Goal: Find specific page/section: Find specific page/section

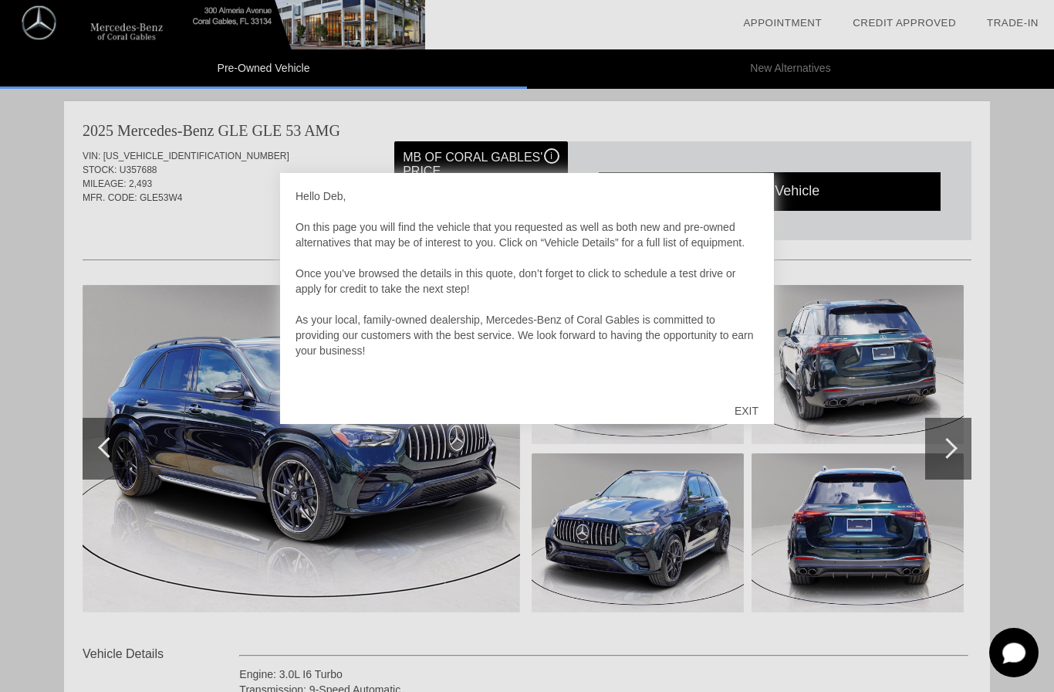
click at [755, 409] on div "EXIT" at bounding box center [746, 411] width 55 height 46
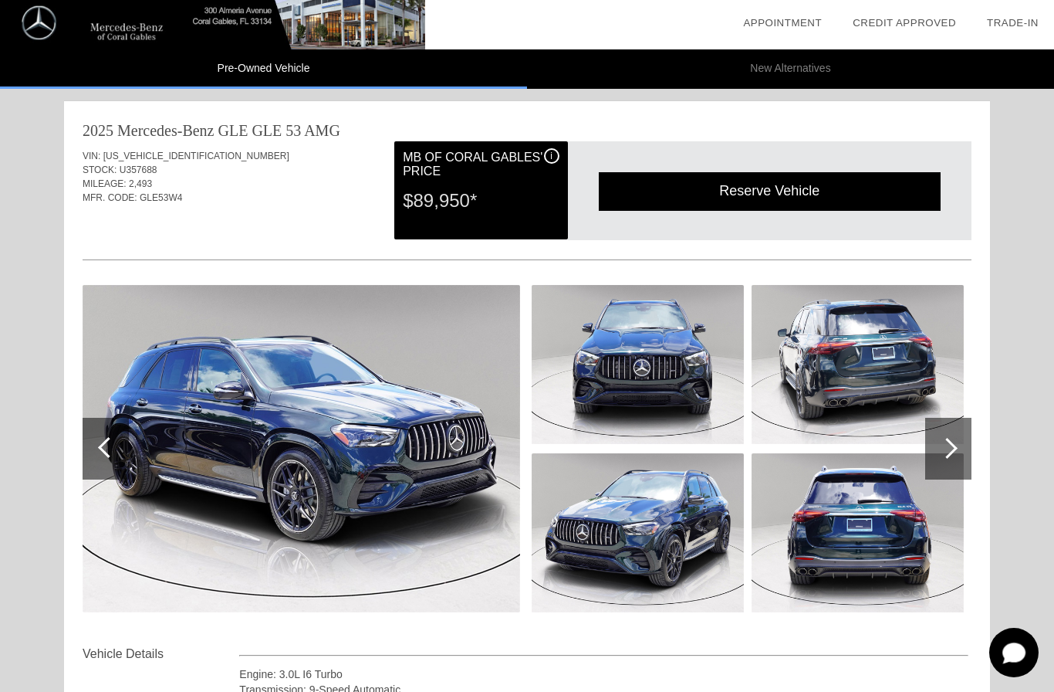
click at [438, 497] on img at bounding box center [302, 448] width 438 height 327
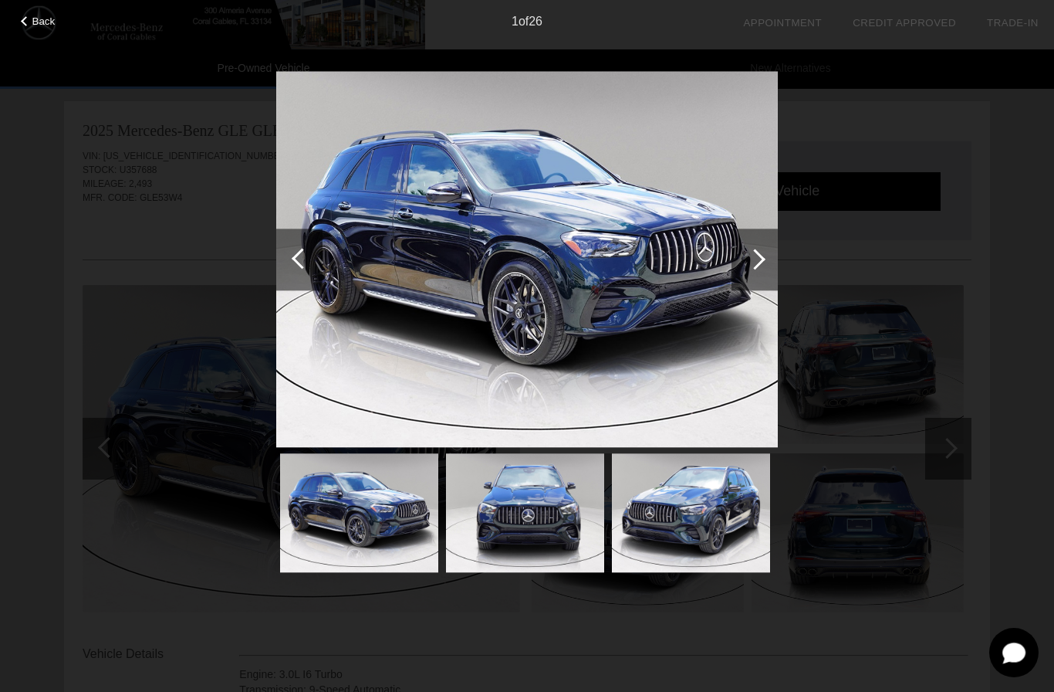
click at [755, 268] on div at bounding box center [755, 259] width 21 height 21
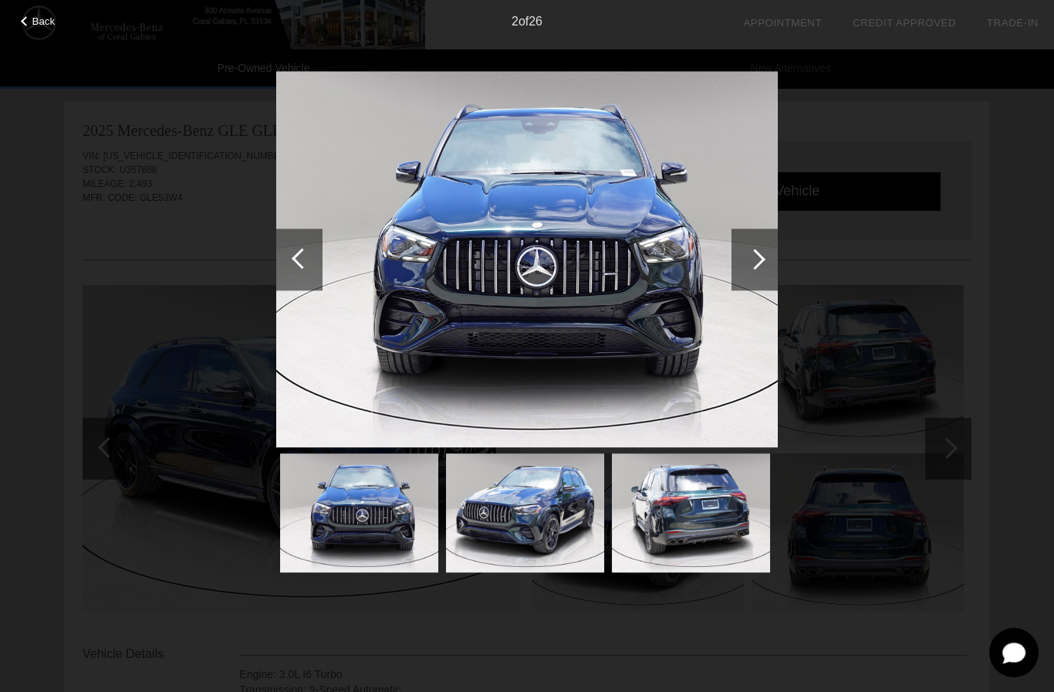
click at [748, 268] on div at bounding box center [755, 259] width 46 height 62
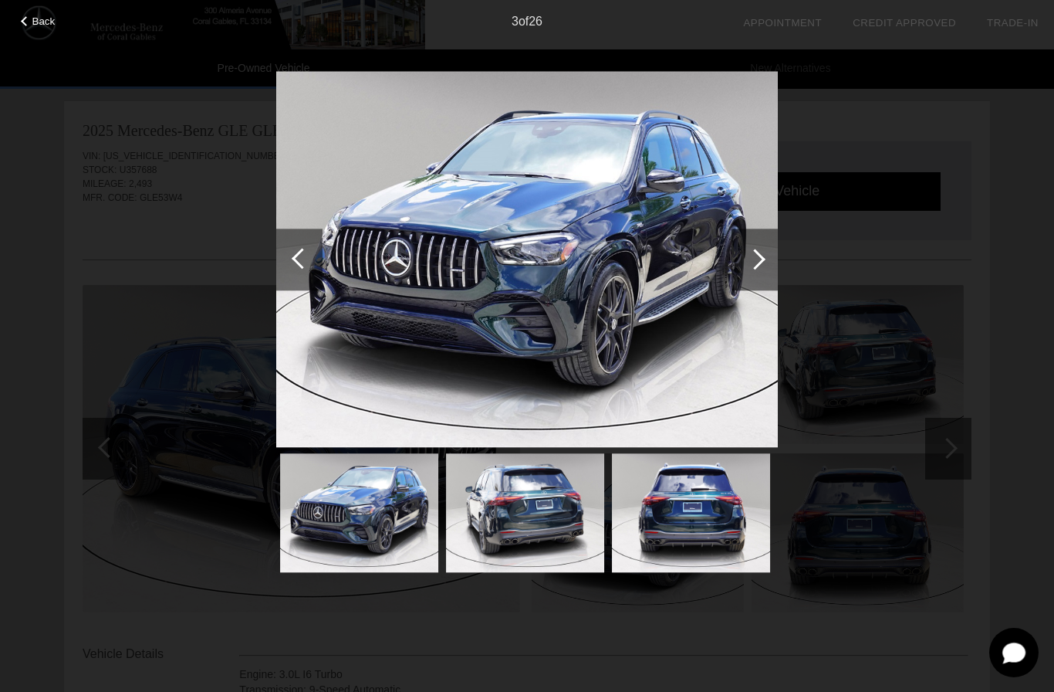
click at [645, 259] on img at bounding box center [527, 259] width 502 height 377
click at [748, 260] on div at bounding box center [755, 259] width 21 height 21
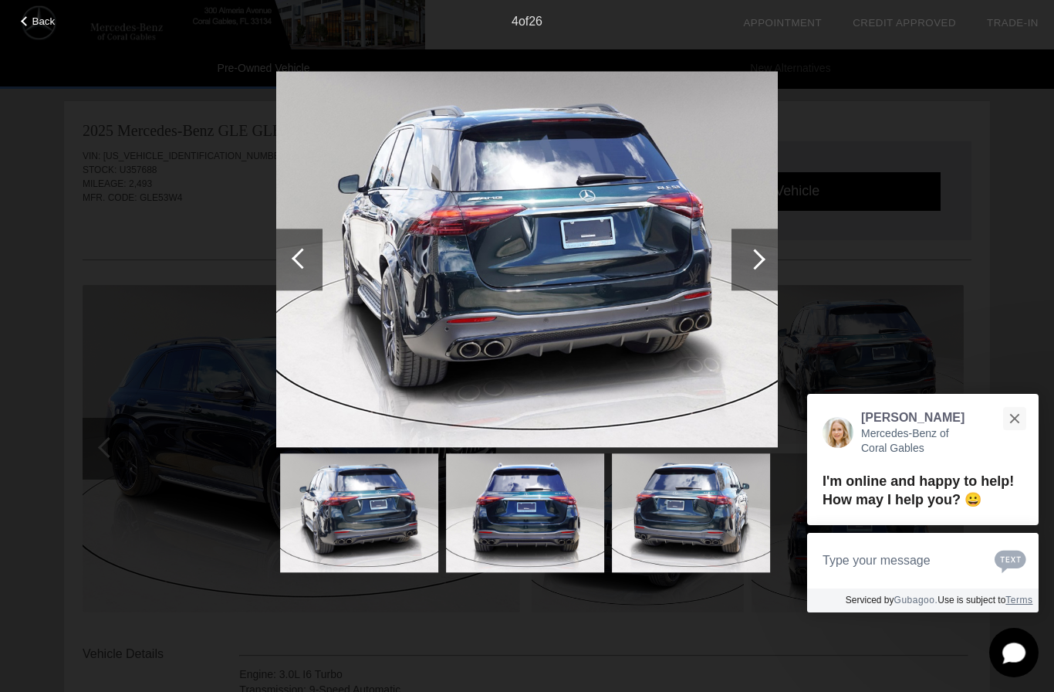
click at [760, 274] on div at bounding box center [755, 259] width 46 height 62
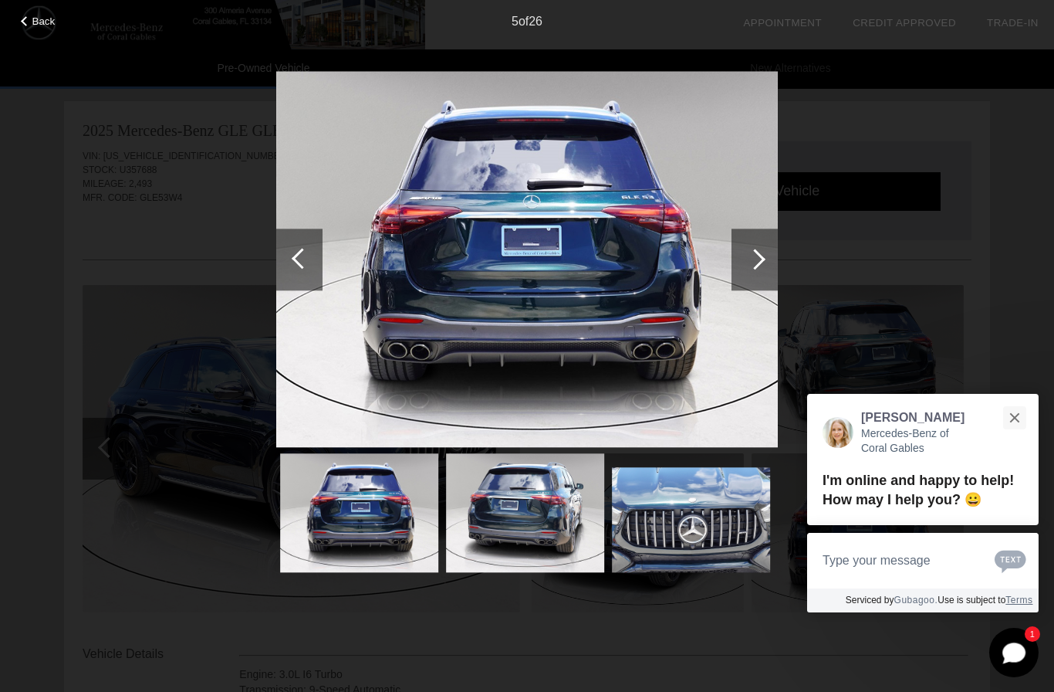
click at [774, 281] on div at bounding box center [755, 259] width 46 height 62
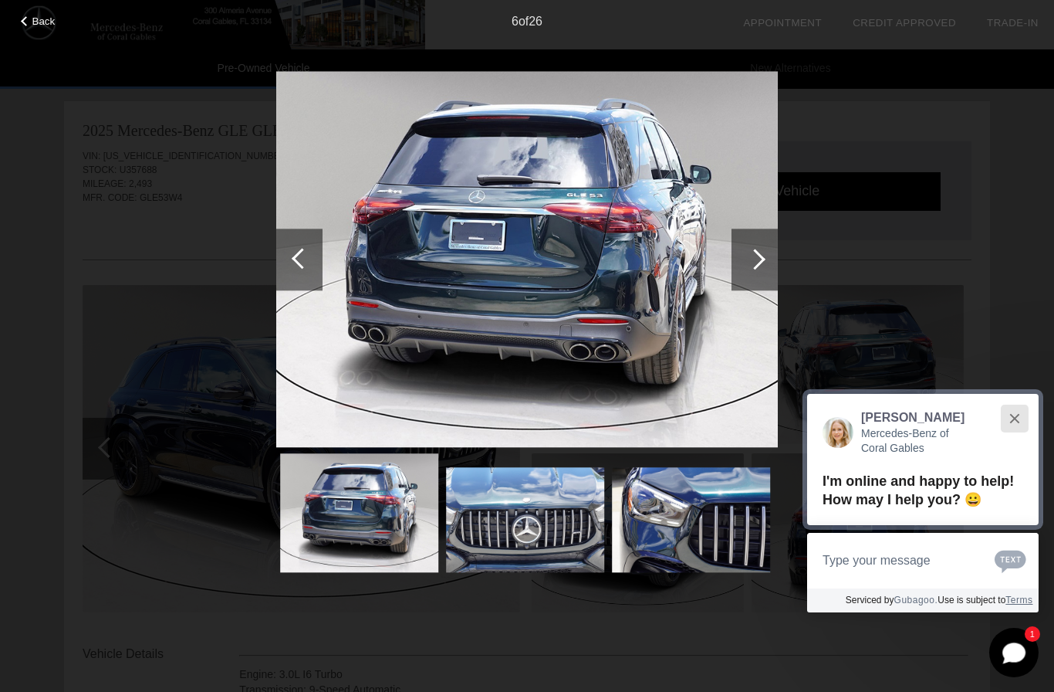
click at [1023, 423] on button "Close" at bounding box center [1014, 417] width 33 height 33
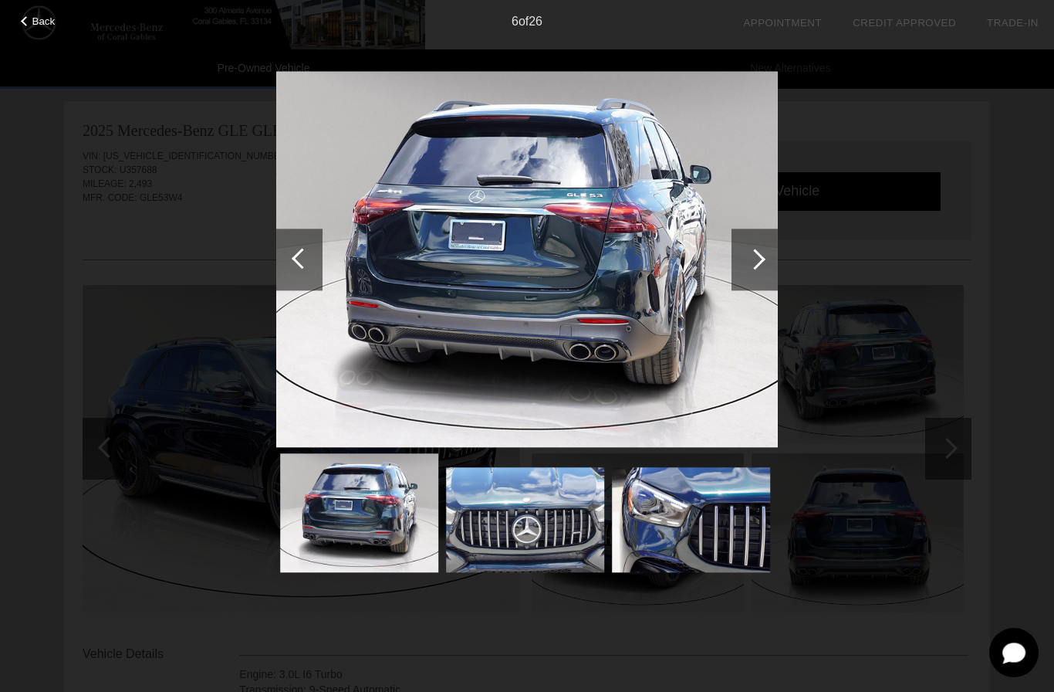
click at [759, 269] on div at bounding box center [755, 259] width 46 height 62
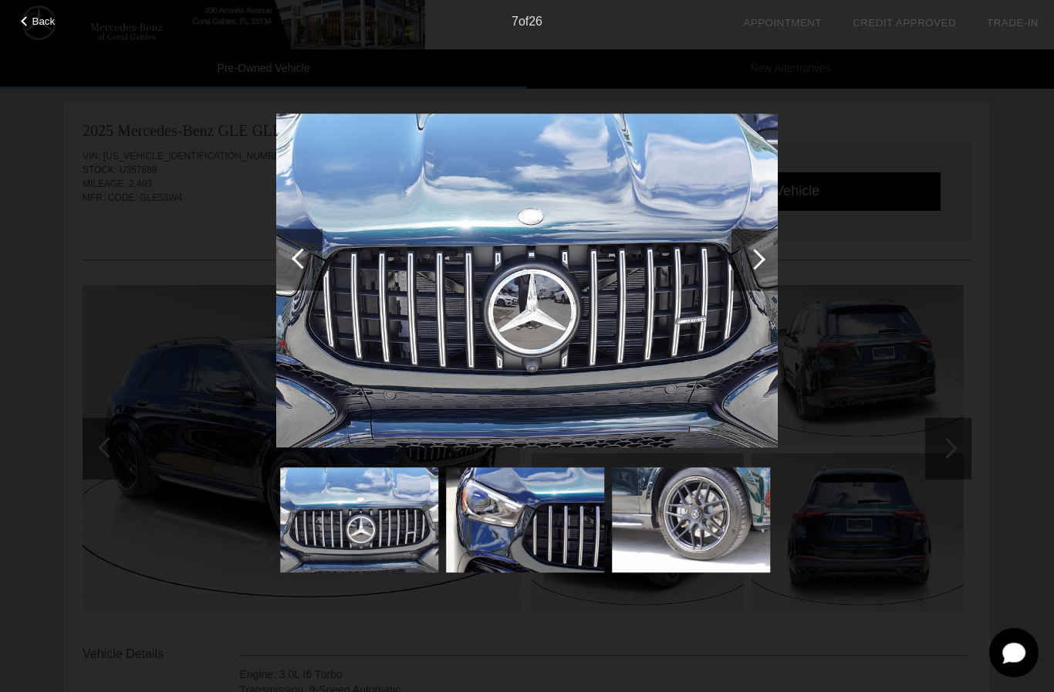
click at [764, 275] on div at bounding box center [755, 259] width 46 height 62
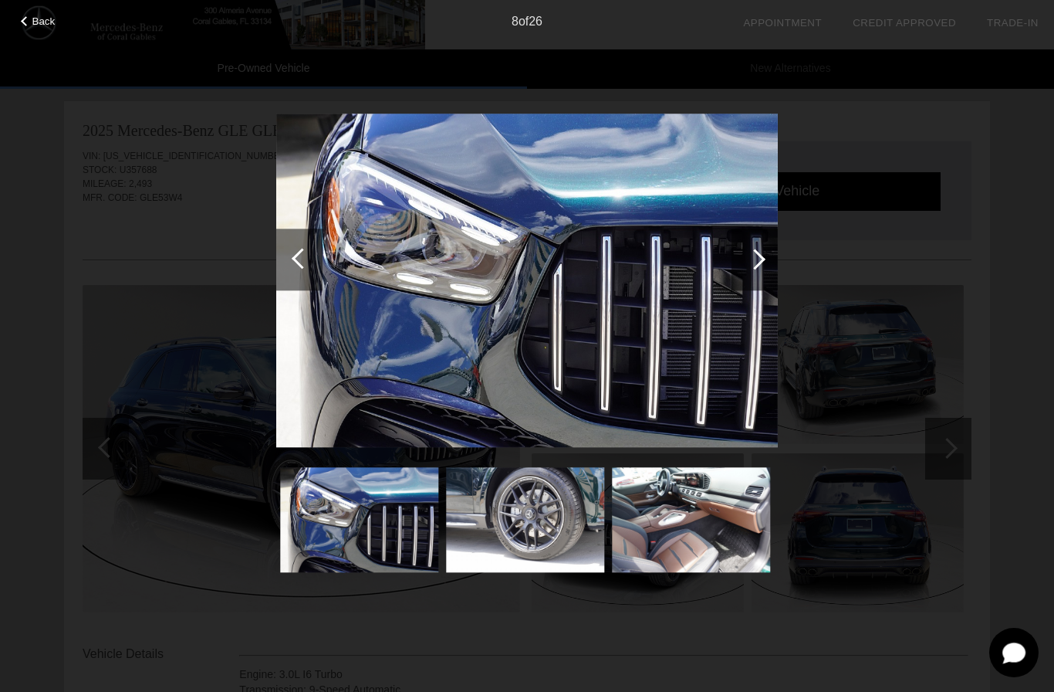
click at [765, 271] on div at bounding box center [755, 259] width 46 height 62
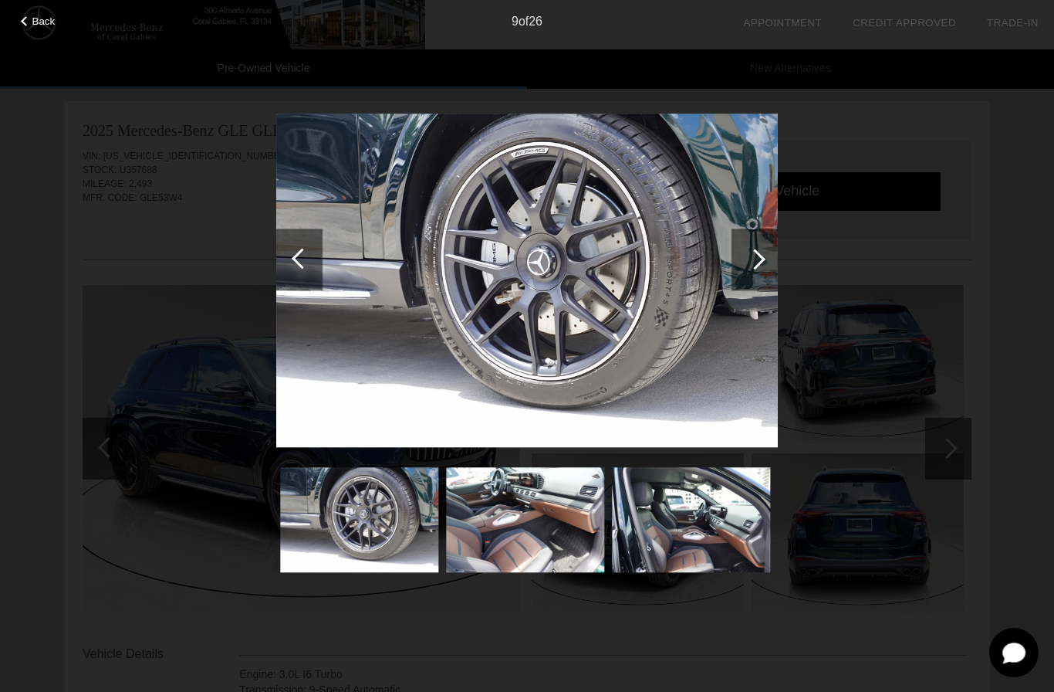
click at [743, 285] on div at bounding box center [755, 259] width 46 height 62
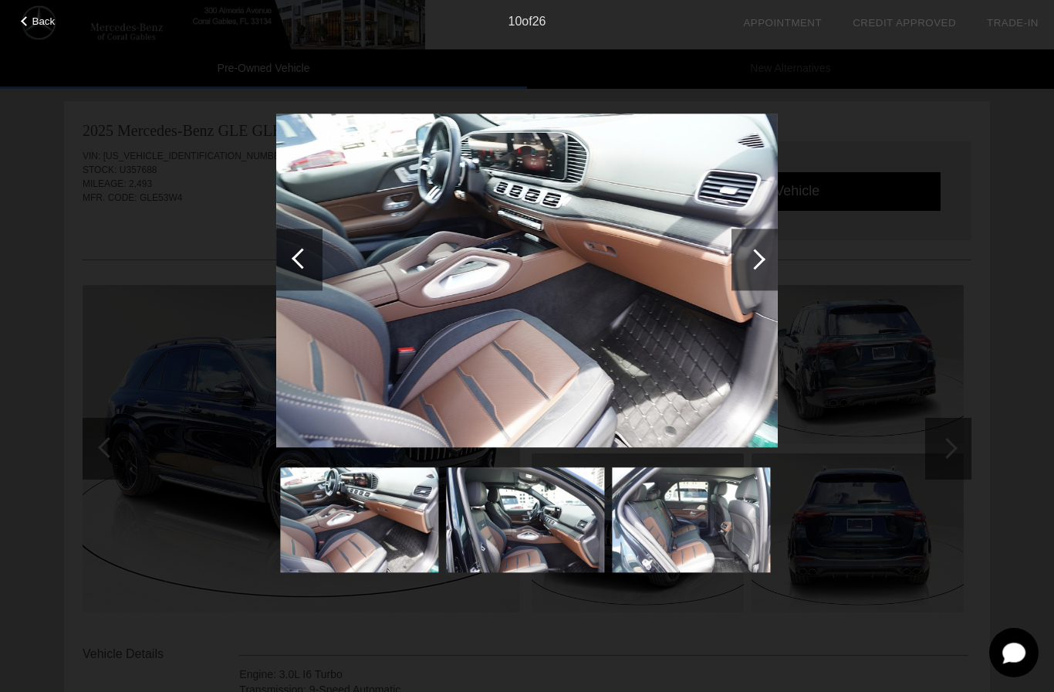
click at [739, 257] on div at bounding box center [755, 259] width 46 height 62
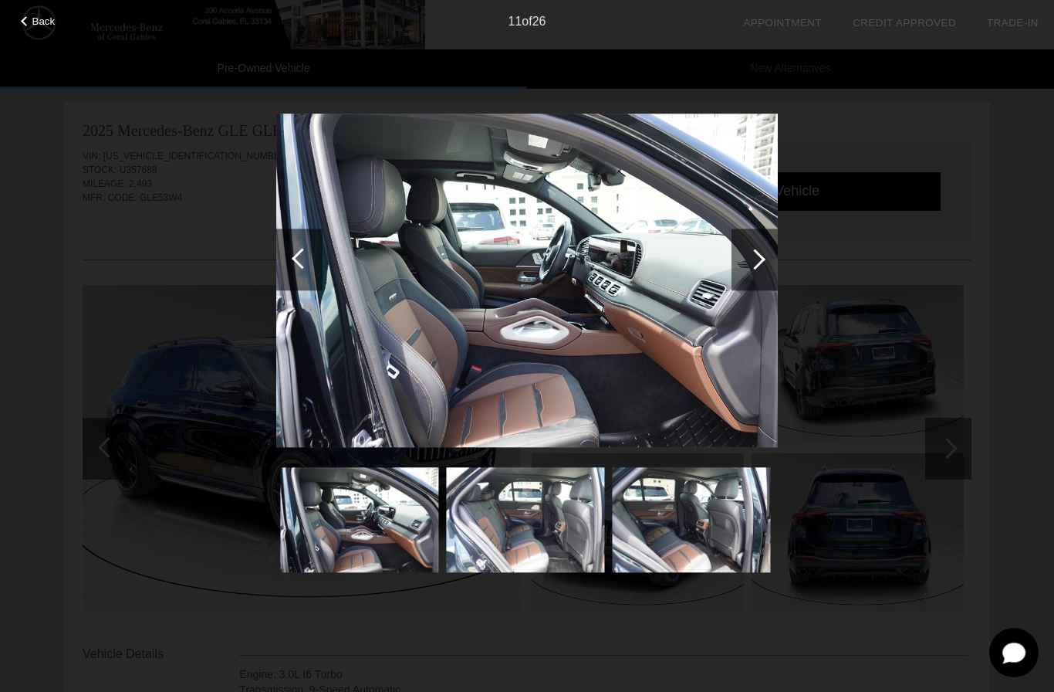
click at [753, 254] on div at bounding box center [755, 259] width 21 height 21
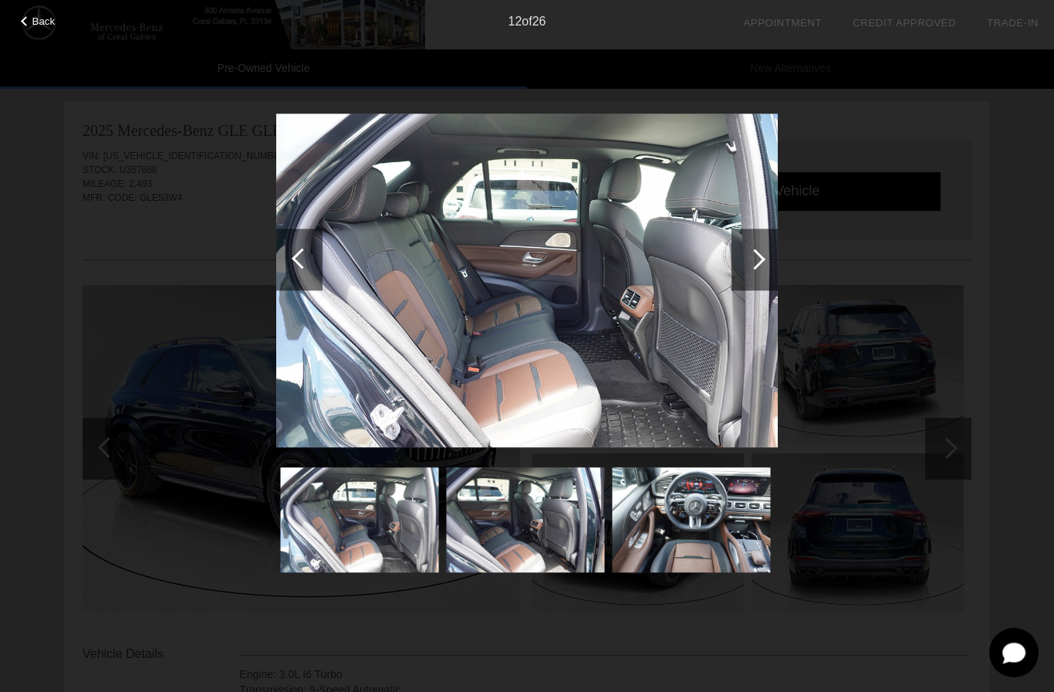
click at [758, 251] on div at bounding box center [755, 259] width 46 height 62
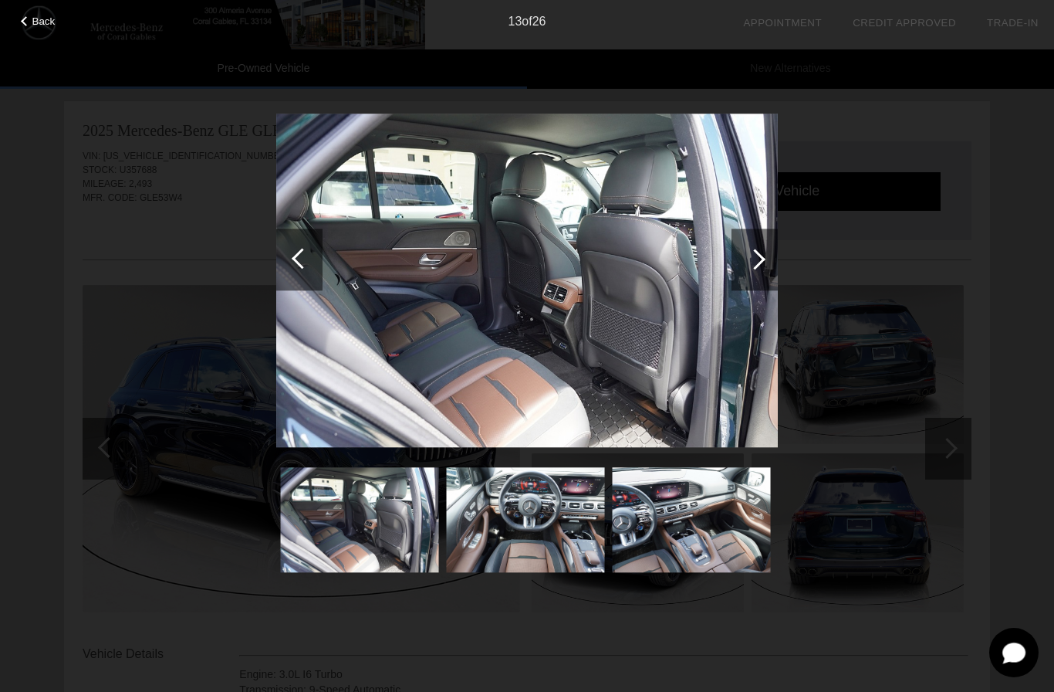
click at [758, 262] on div at bounding box center [755, 259] width 21 height 21
